Goal: Find specific page/section: Find specific page/section

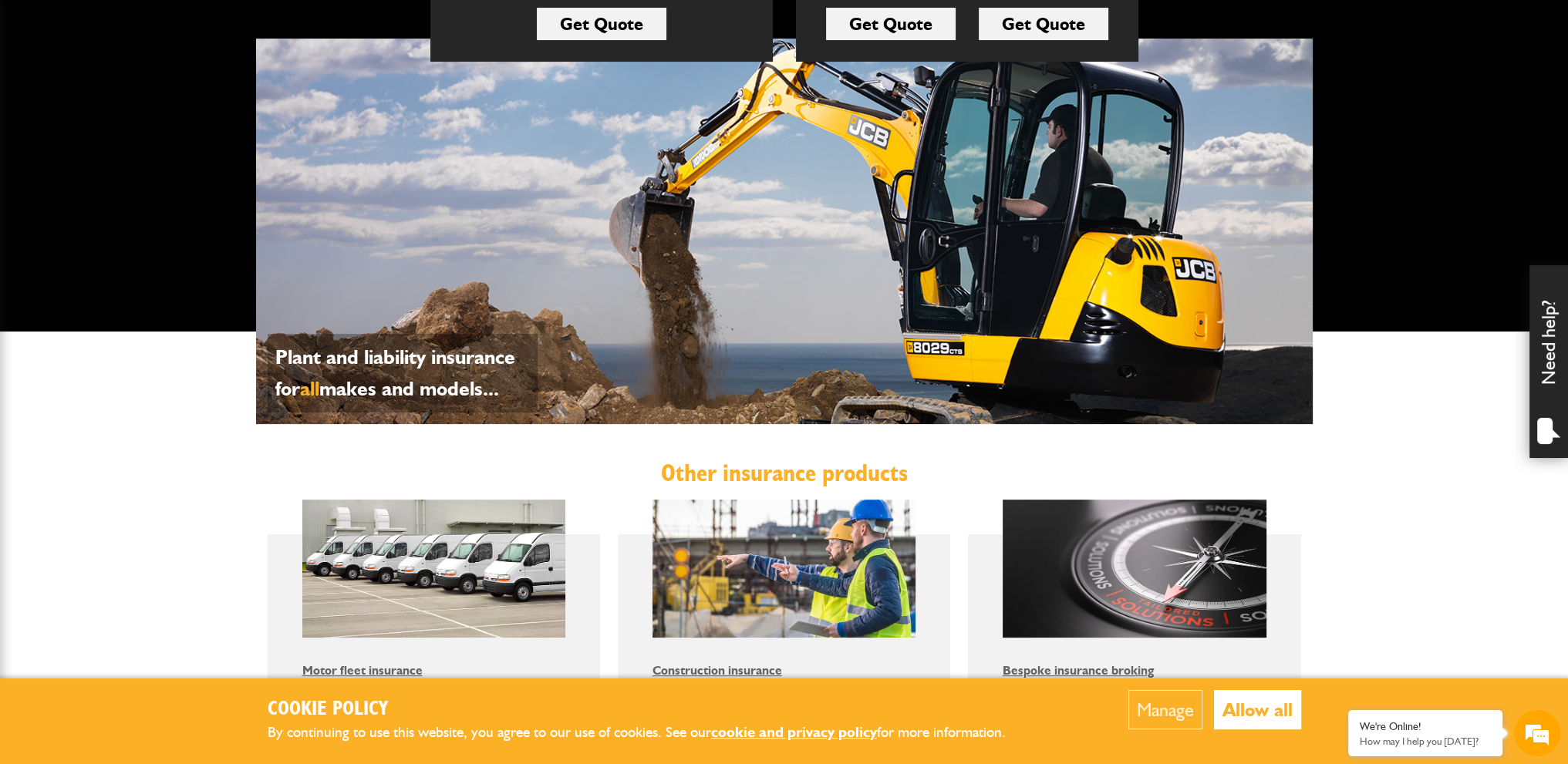
scroll to position [512, 0]
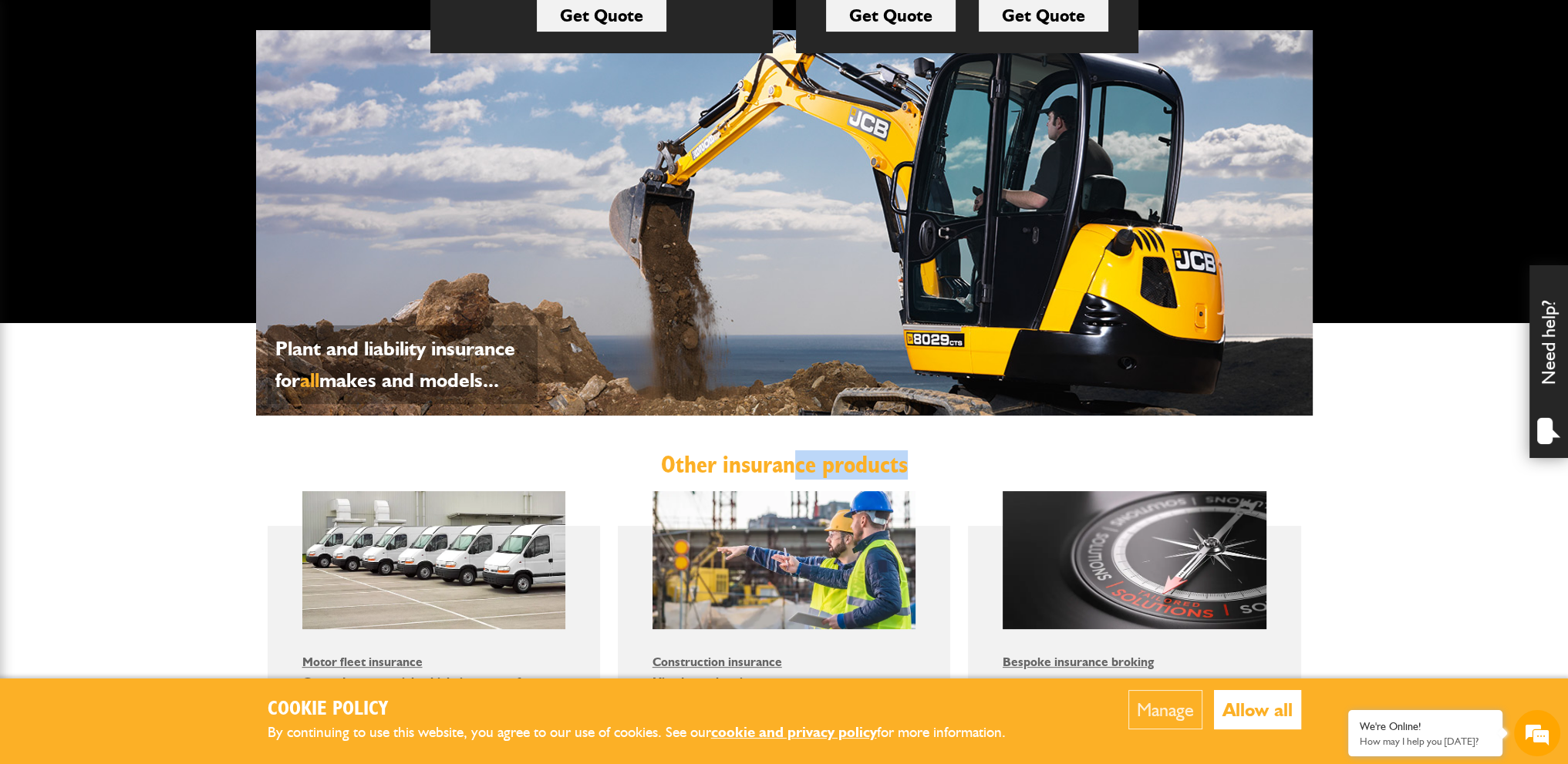
drag, startPoint x: 790, startPoint y: 466, endPoint x: 919, endPoint y: 478, distance: 129.6
click at [919, 478] on h2 "Other insurance products" at bounding box center [784, 464] width 1034 height 29
click at [919, 474] on h2 "Other insurance products" at bounding box center [784, 464] width 1034 height 29
drag, startPoint x: 915, startPoint y: 470, endPoint x: 648, endPoint y: 470, distance: 267.0
click at [648, 470] on h2 "Other insurance products" at bounding box center [784, 464] width 1034 height 29
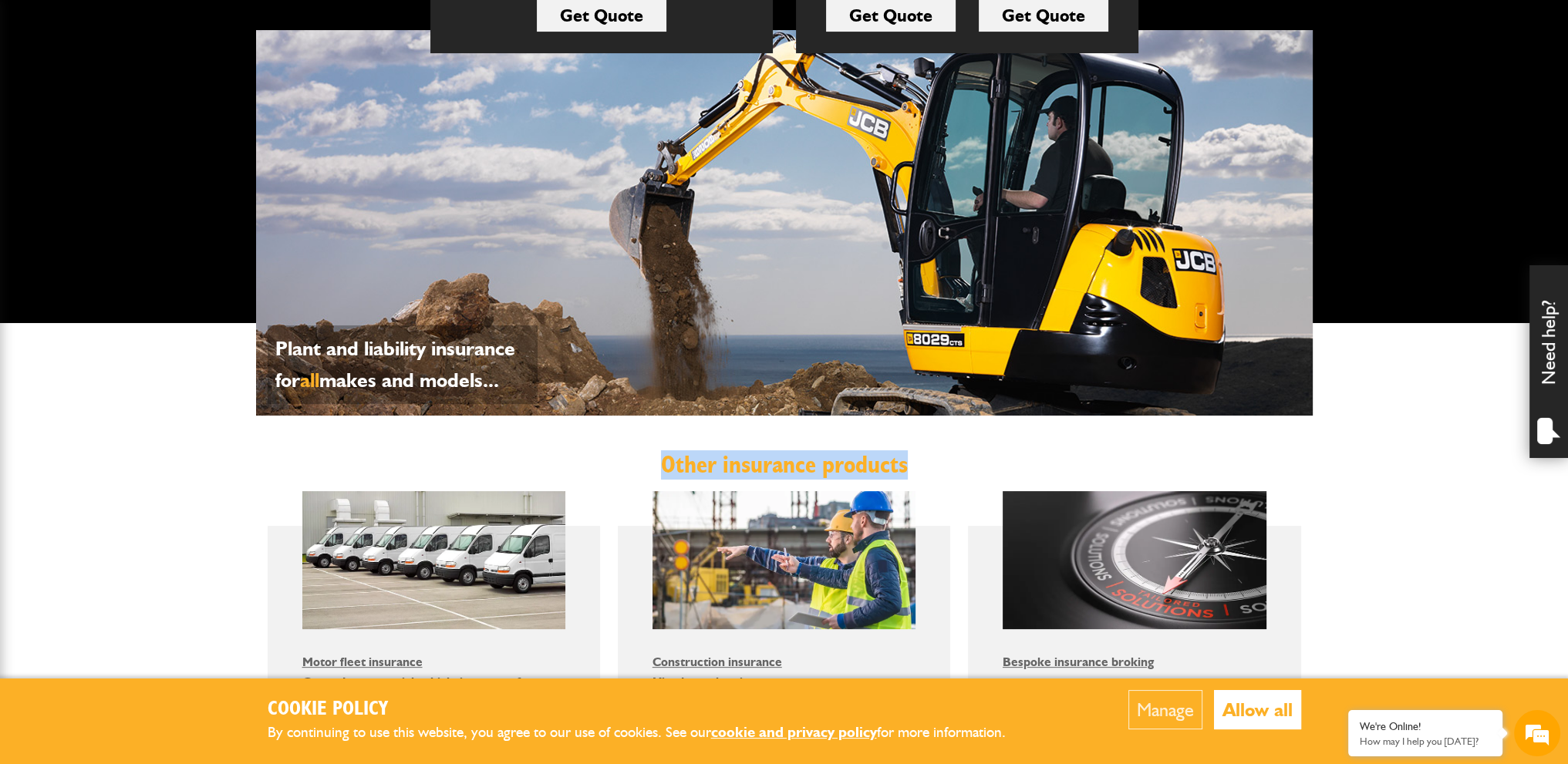
click at [663, 460] on h2 "Other insurance products" at bounding box center [784, 464] width 1034 height 29
drag, startPoint x: 663, startPoint y: 460, endPoint x: 857, endPoint y: 462, distance: 194.0
click at [857, 462] on h2 "Other insurance products" at bounding box center [784, 464] width 1034 height 29
click at [915, 465] on h2 "Other insurance products" at bounding box center [784, 464] width 1034 height 29
click at [911, 465] on h2 "Other insurance products" at bounding box center [784, 464] width 1034 height 29
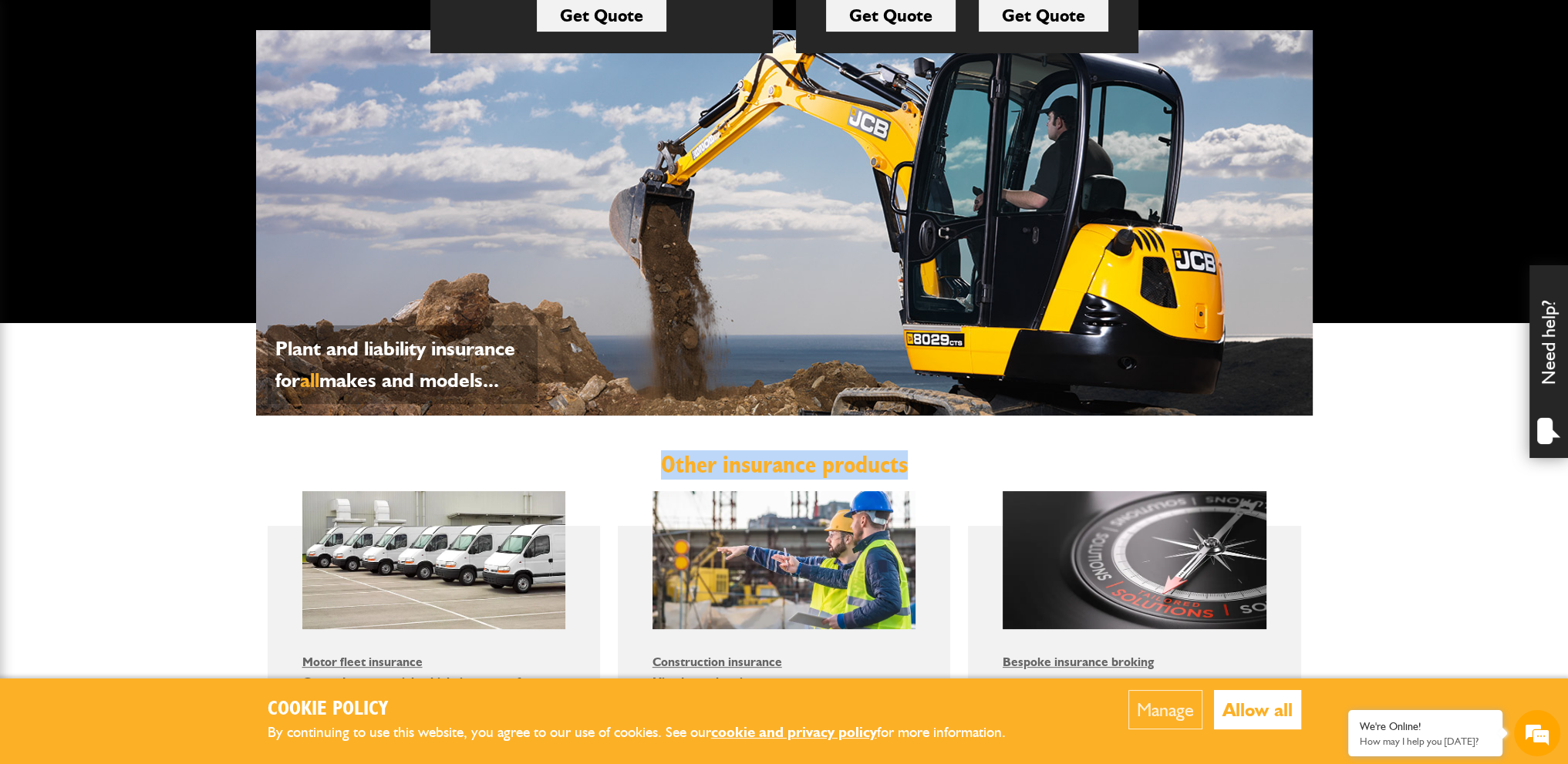
drag, startPoint x: 906, startPoint y: 466, endPoint x: 659, endPoint y: 460, distance: 247.1
click at [659, 460] on h2 "Other insurance products" at bounding box center [784, 464] width 1034 height 29
click at [661, 461] on h2 "Other insurance products" at bounding box center [784, 464] width 1034 height 29
drag, startPoint x: 659, startPoint y: 462, endPoint x: 906, endPoint y: 460, distance: 247.0
click at [906, 460] on h2 "Other insurance products" at bounding box center [784, 464] width 1034 height 29
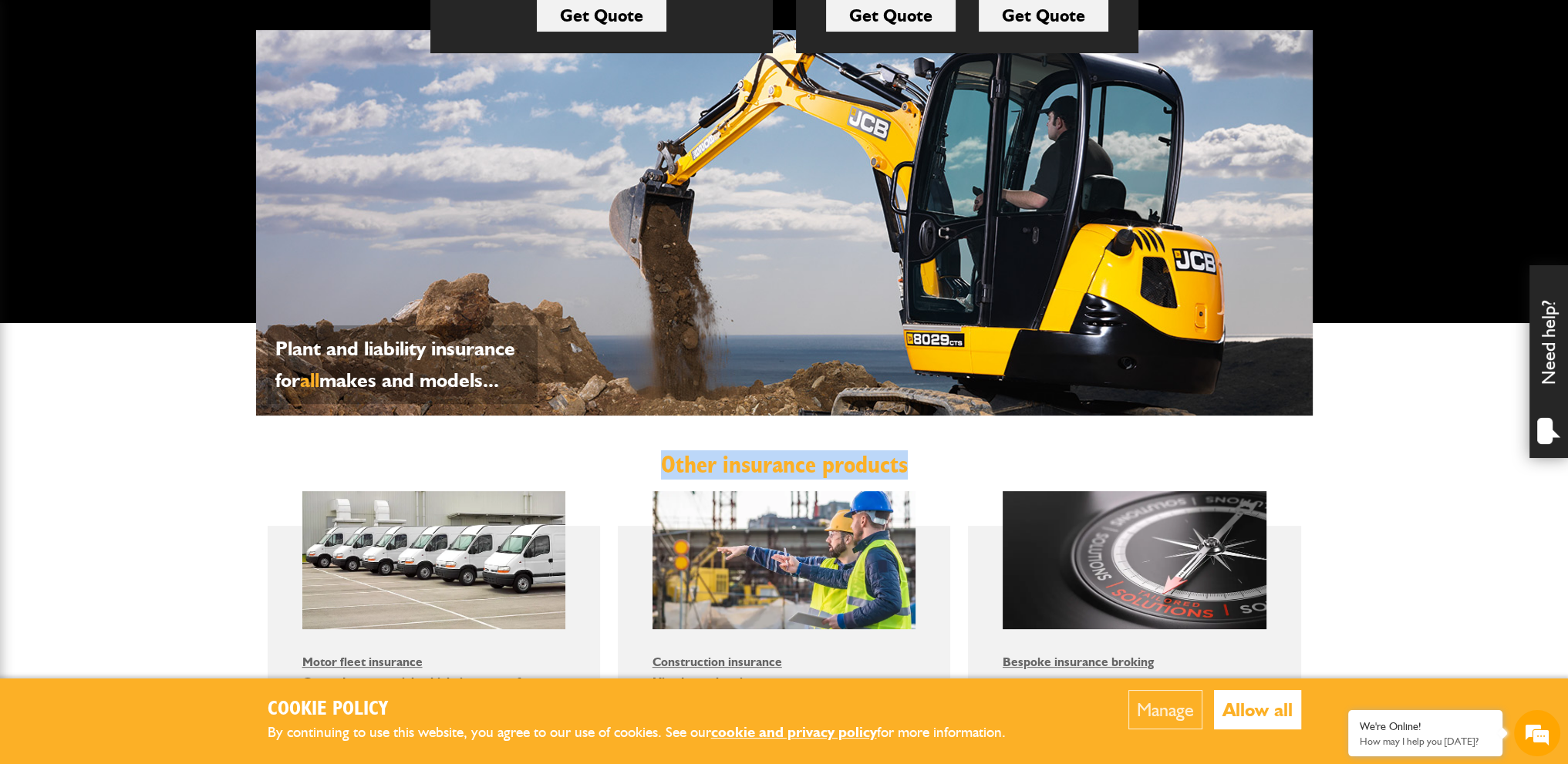
click at [909, 460] on h2 "Other insurance products" at bounding box center [784, 464] width 1034 height 29
drag, startPoint x: 905, startPoint y: 462, endPoint x: 648, endPoint y: 458, distance: 257.0
click at [648, 458] on h2 "Other insurance products" at bounding box center [784, 464] width 1034 height 29
click at [662, 459] on h2 "Other insurance products" at bounding box center [784, 464] width 1034 height 29
drag, startPoint x: 660, startPoint y: 459, endPoint x: 916, endPoint y: 476, distance: 256.6
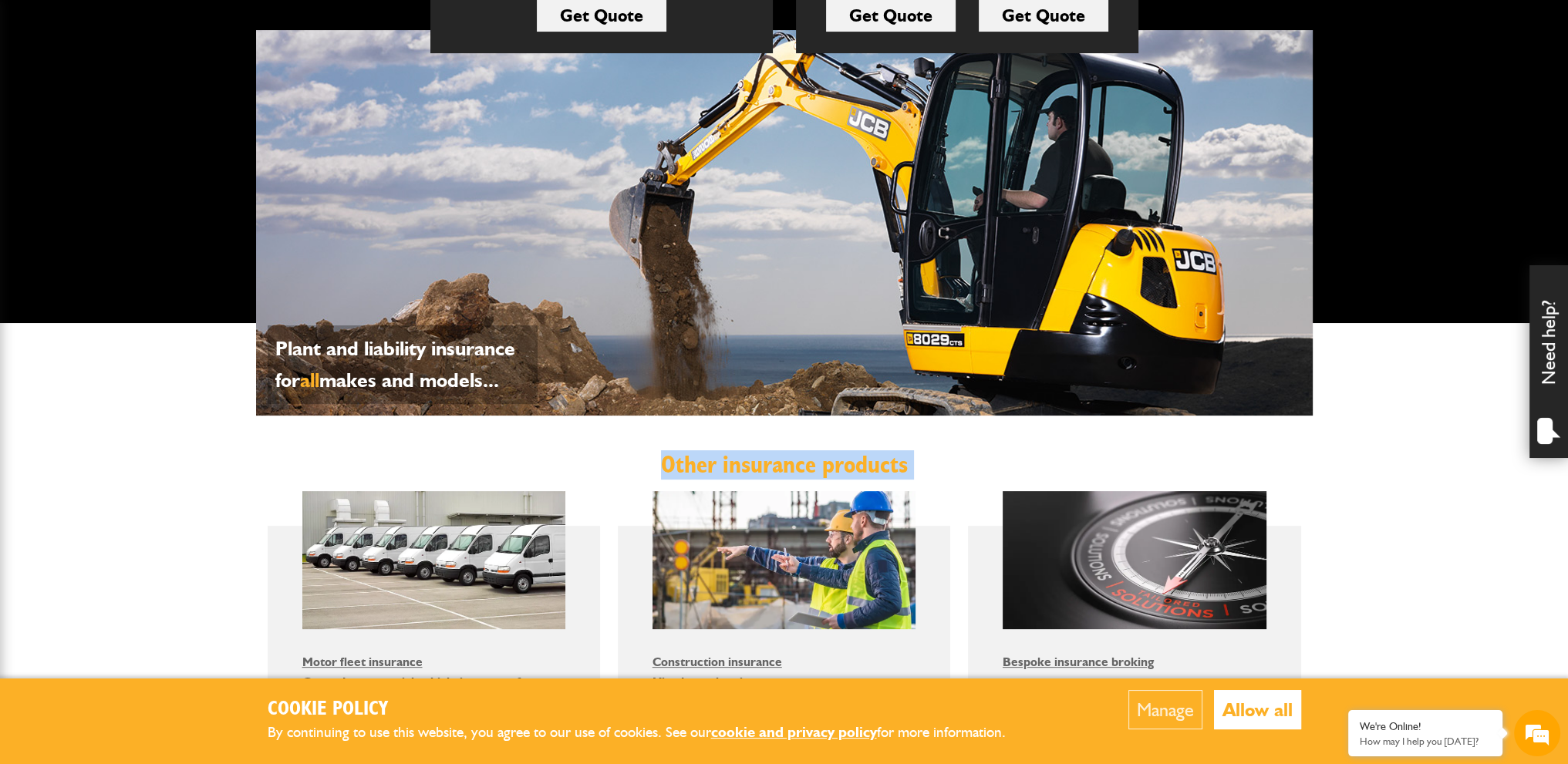
click at [916, 476] on h2 "Other insurance products" at bounding box center [784, 464] width 1034 height 29
click at [919, 471] on h2 "Other insurance products" at bounding box center [784, 464] width 1034 height 29
drag, startPoint x: 918, startPoint y: 466, endPoint x: 655, endPoint y: 472, distance: 263.1
click at [657, 472] on h2 "Other insurance products" at bounding box center [784, 464] width 1034 height 29
click at [660, 468] on h2 "Other insurance products" at bounding box center [784, 464] width 1034 height 29
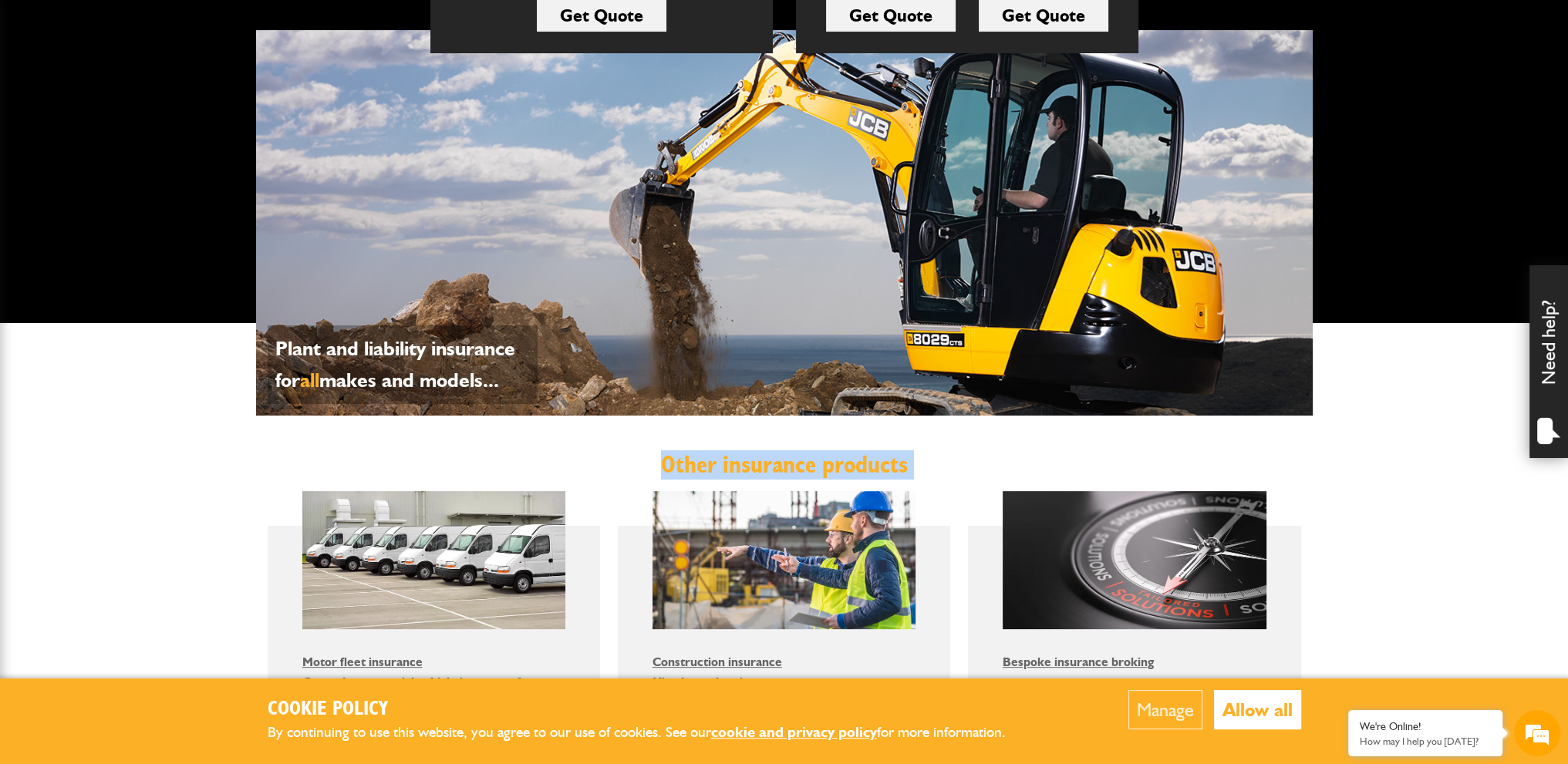
drag, startPoint x: 660, startPoint y: 468, endPoint x: 926, endPoint y: 471, distance: 266.0
click at [926, 471] on h2 "Other insurance products" at bounding box center [784, 464] width 1034 height 29
click at [932, 465] on h2 "Other insurance products" at bounding box center [784, 464] width 1034 height 29
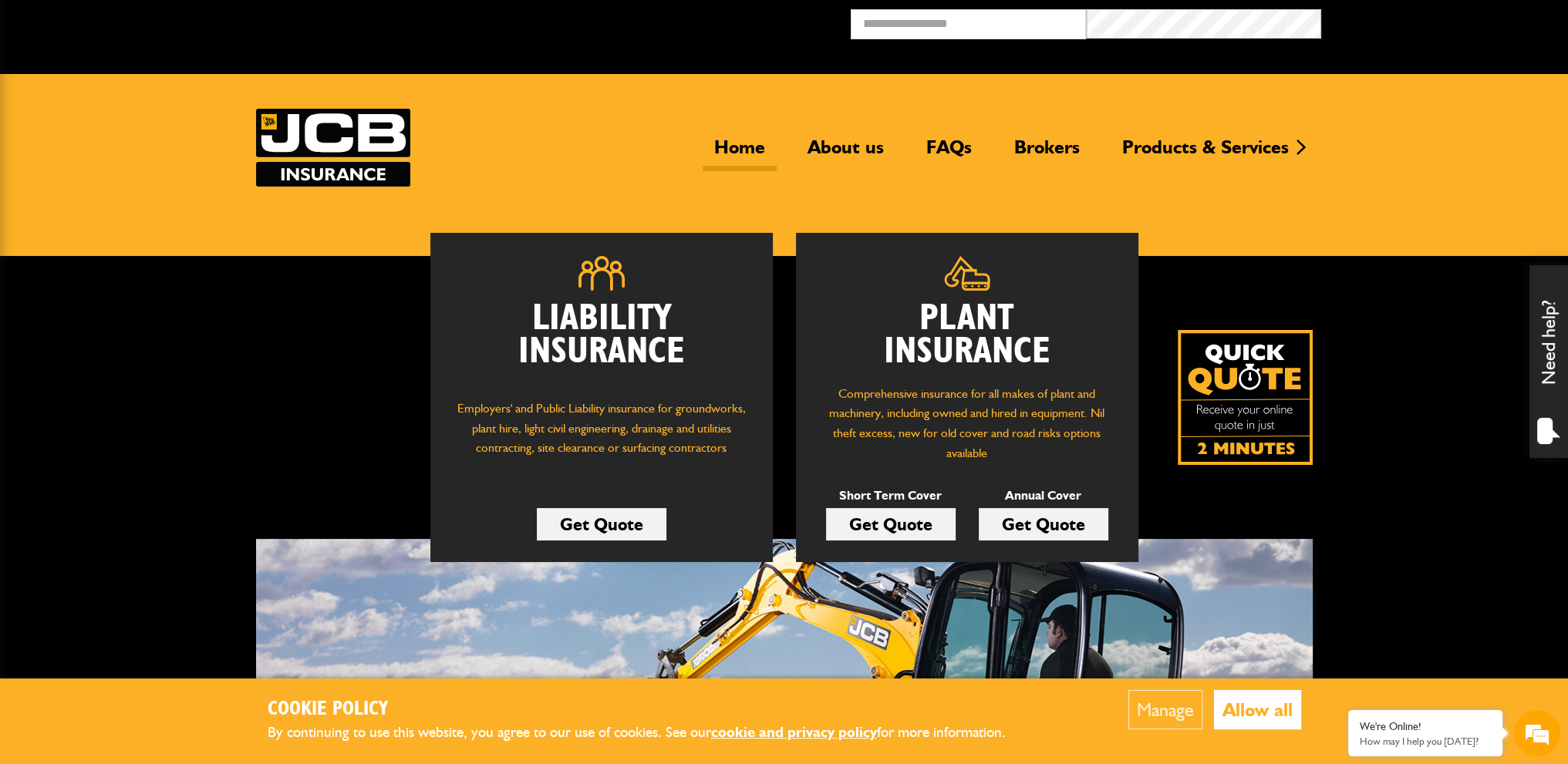
scroll to position [0, 0]
